Goal: Communication & Community: Answer question/provide support

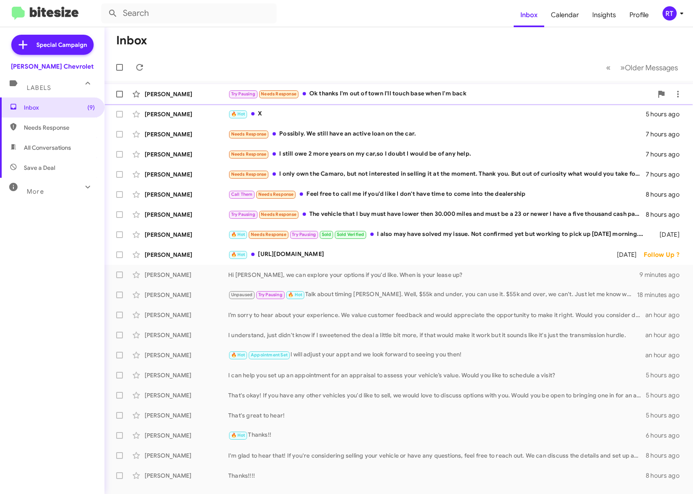
click at [163, 93] on div "[PERSON_NAME]" at bounding box center [187, 94] width 84 height 8
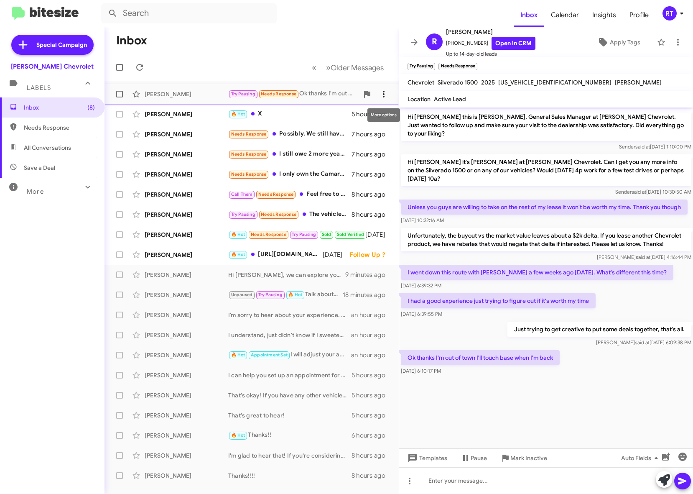
click at [384, 95] on icon at bounding box center [384, 94] width 2 height 7
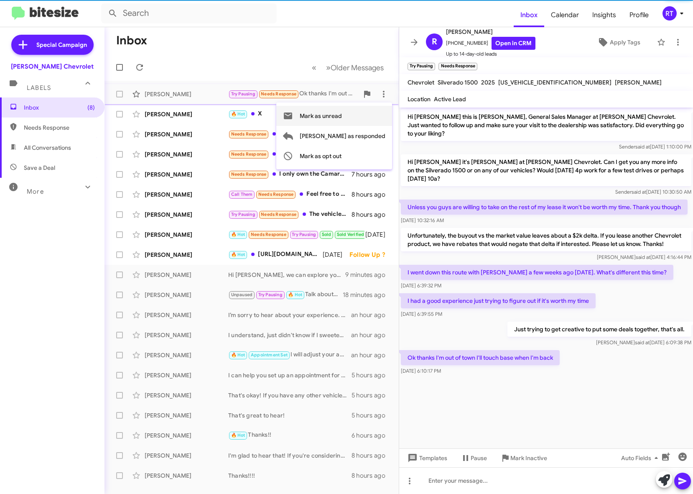
click at [342, 116] on span "Mark as unread" at bounding box center [321, 116] width 42 height 20
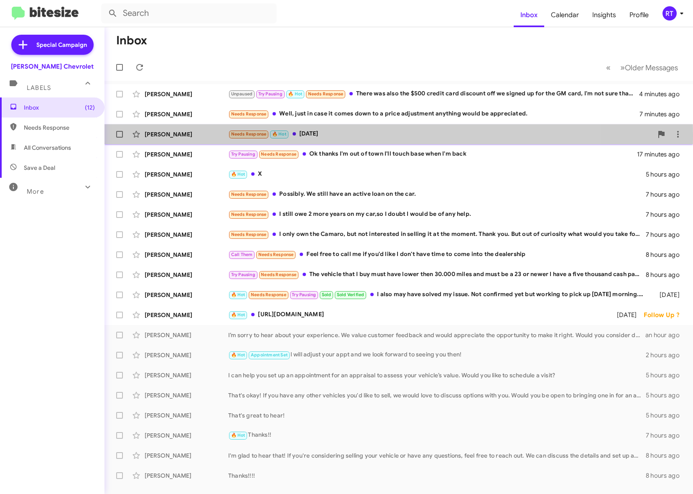
click at [169, 135] on div "[PERSON_NAME]" at bounding box center [187, 134] width 84 height 8
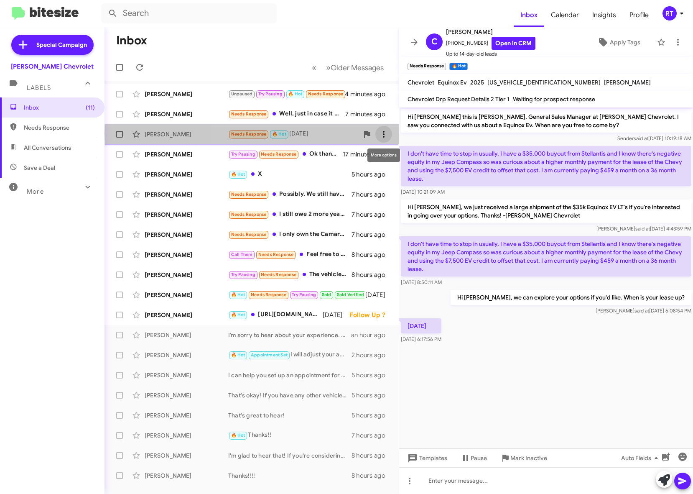
click at [382, 134] on icon at bounding box center [384, 134] width 10 height 10
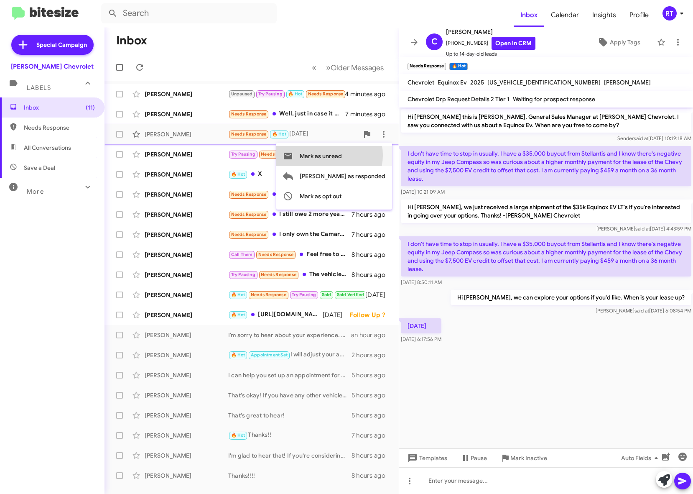
click at [342, 155] on span "Mark as unread" at bounding box center [321, 156] width 42 height 20
